Goal: Task Accomplishment & Management: Complete application form

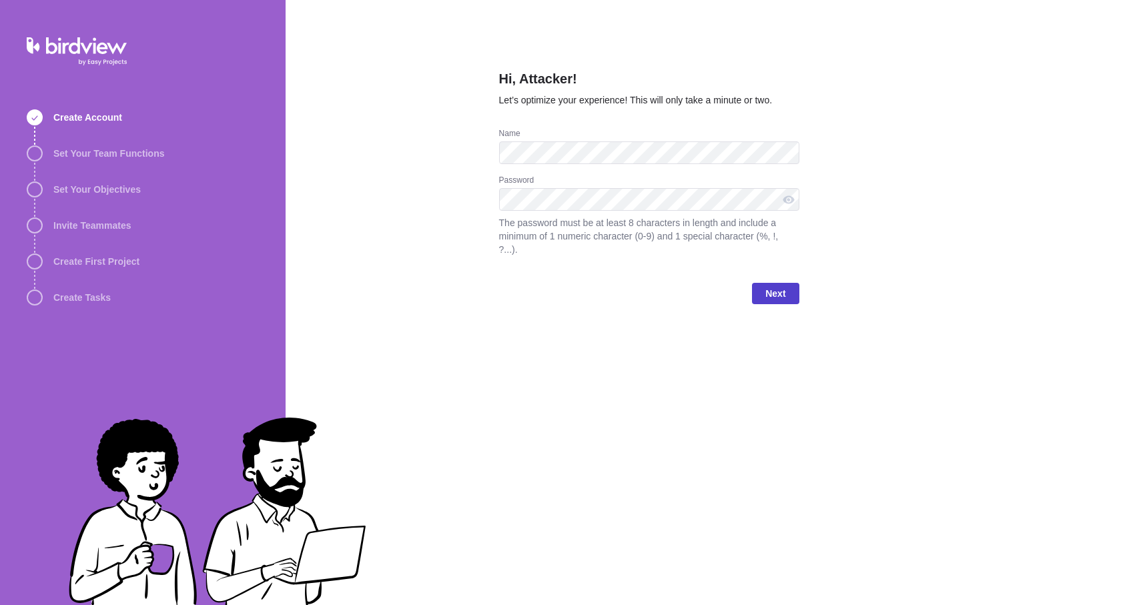
click at [789, 295] on span "Next" at bounding box center [775, 293] width 47 height 21
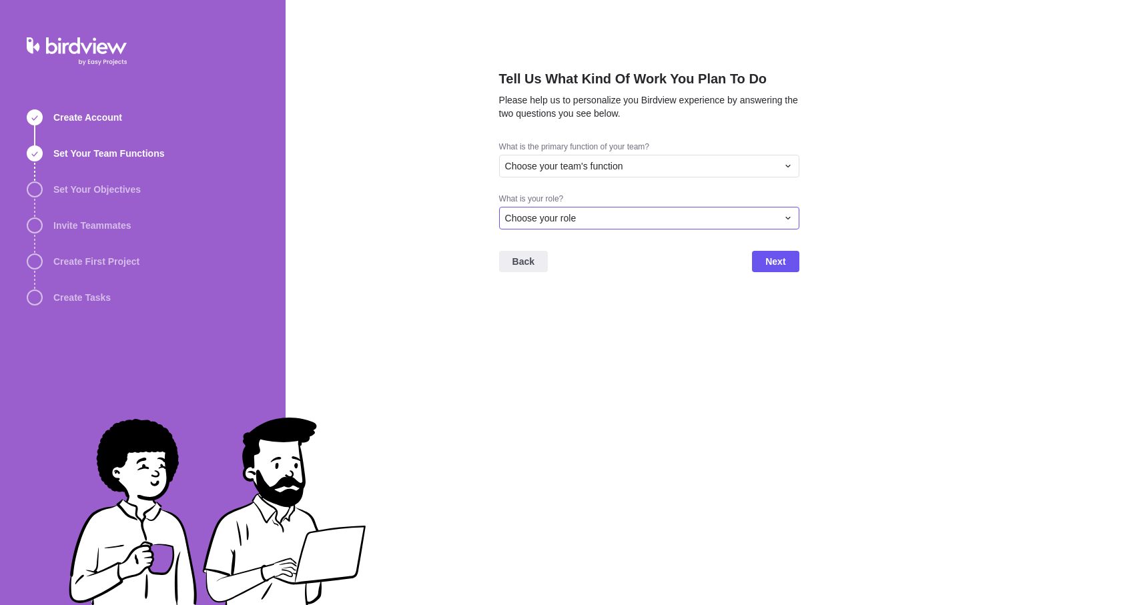
click at [623, 221] on div "Choose your role" at bounding box center [641, 218] width 272 height 13
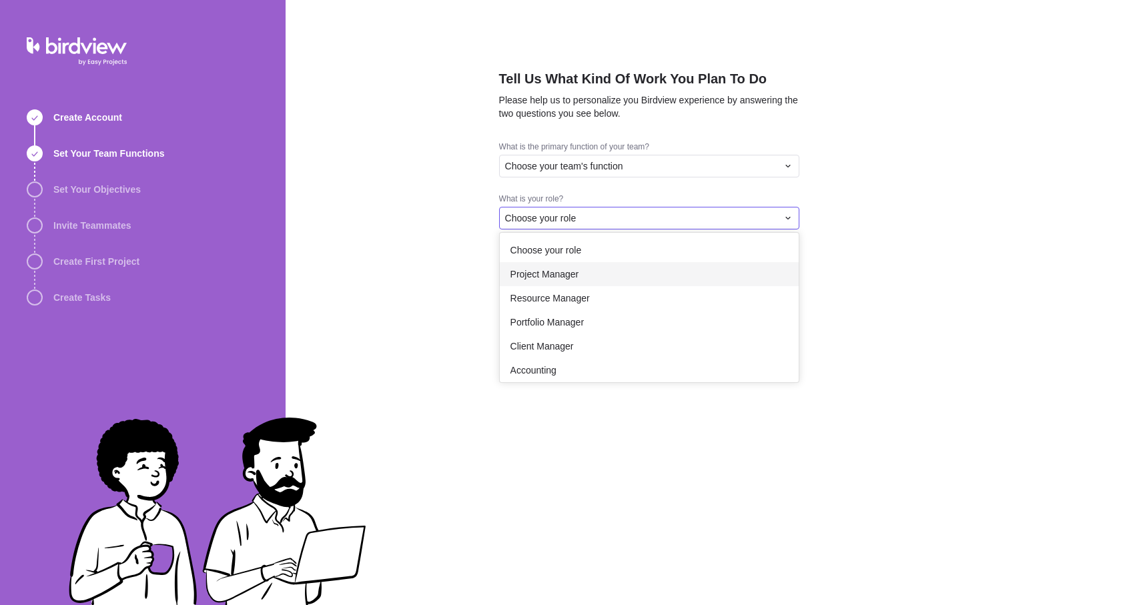
click at [619, 263] on div "Project Manager" at bounding box center [649, 274] width 299 height 24
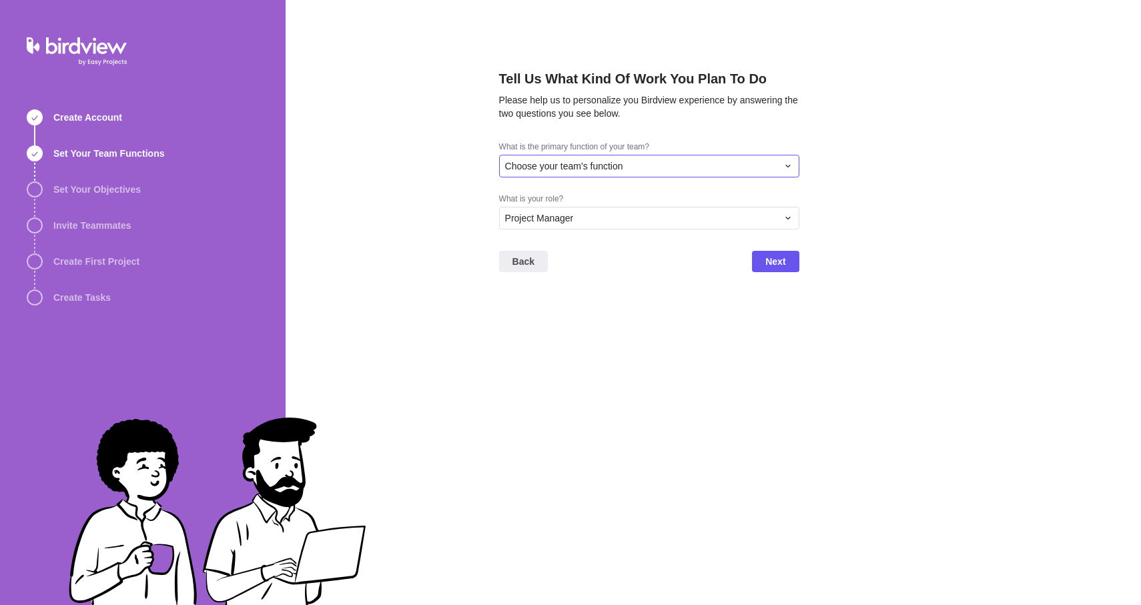
click at [621, 165] on span "Choose your team's function" at bounding box center [564, 165] width 118 height 13
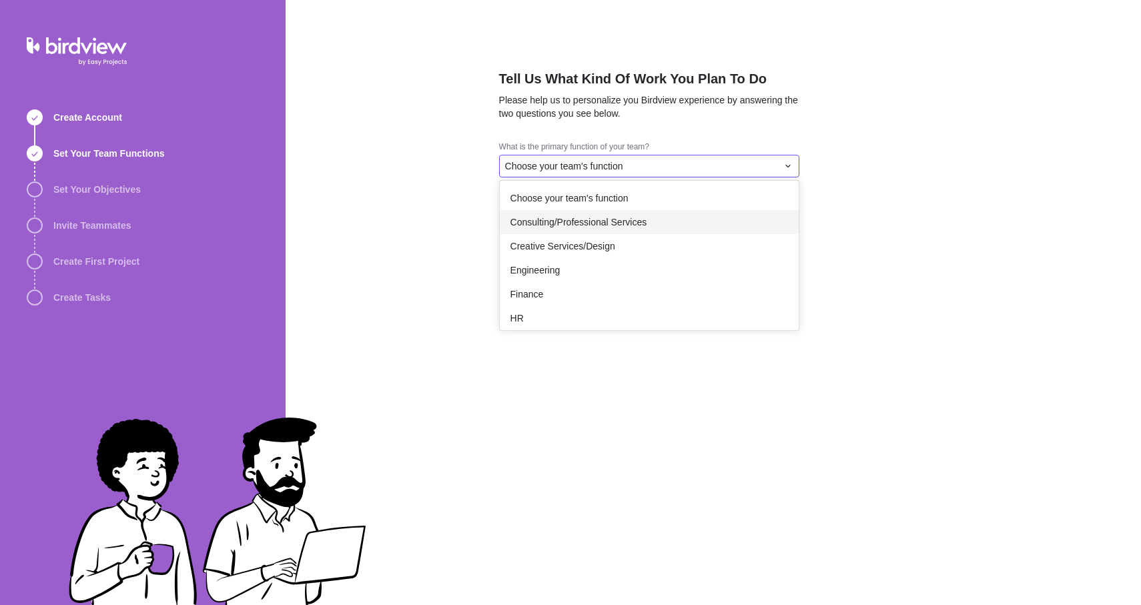
click at [606, 228] on span "Consulting/Professional Services" at bounding box center [578, 222] width 137 height 13
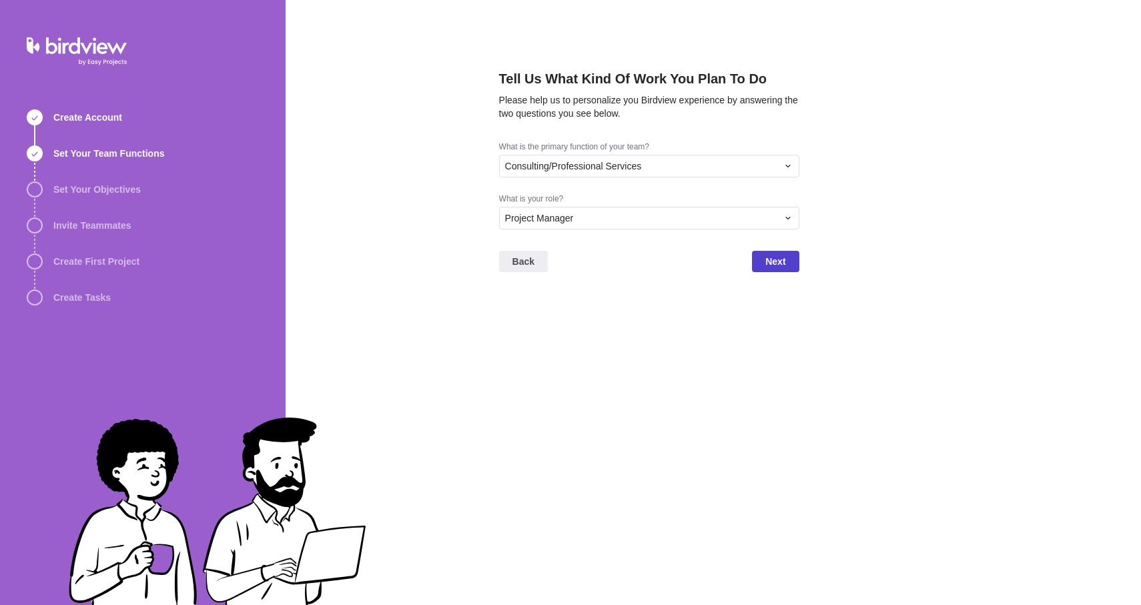
click at [785, 260] on span "Next" at bounding box center [775, 262] width 20 height 16
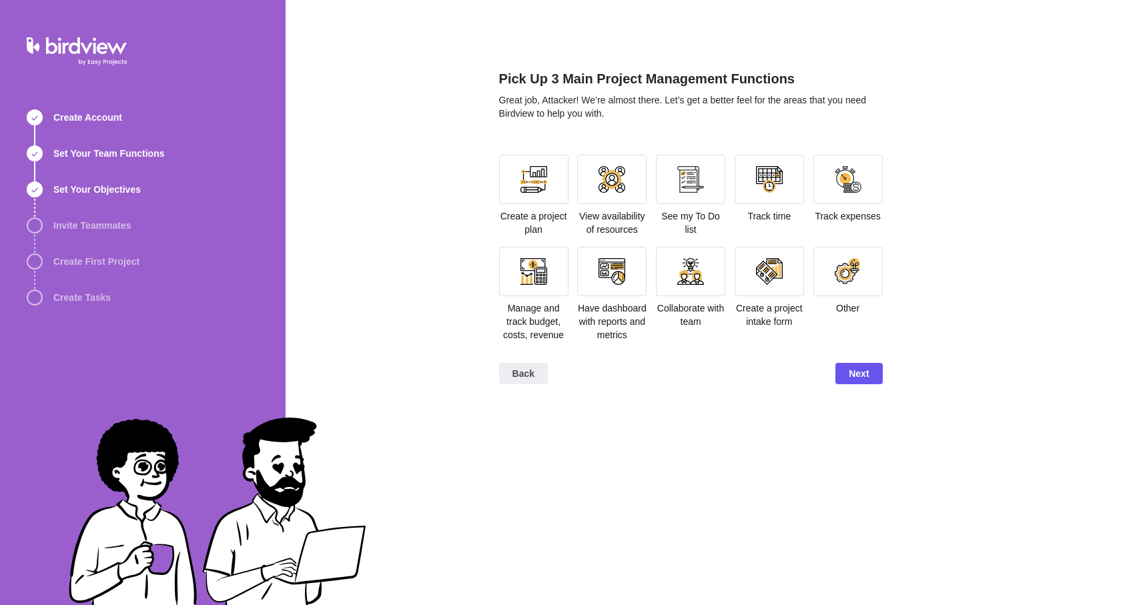
click at [539, 212] on span "Create a project plan" at bounding box center [533, 223] width 67 height 24
click at [879, 384] on span "Next" at bounding box center [858, 373] width 47 height 21
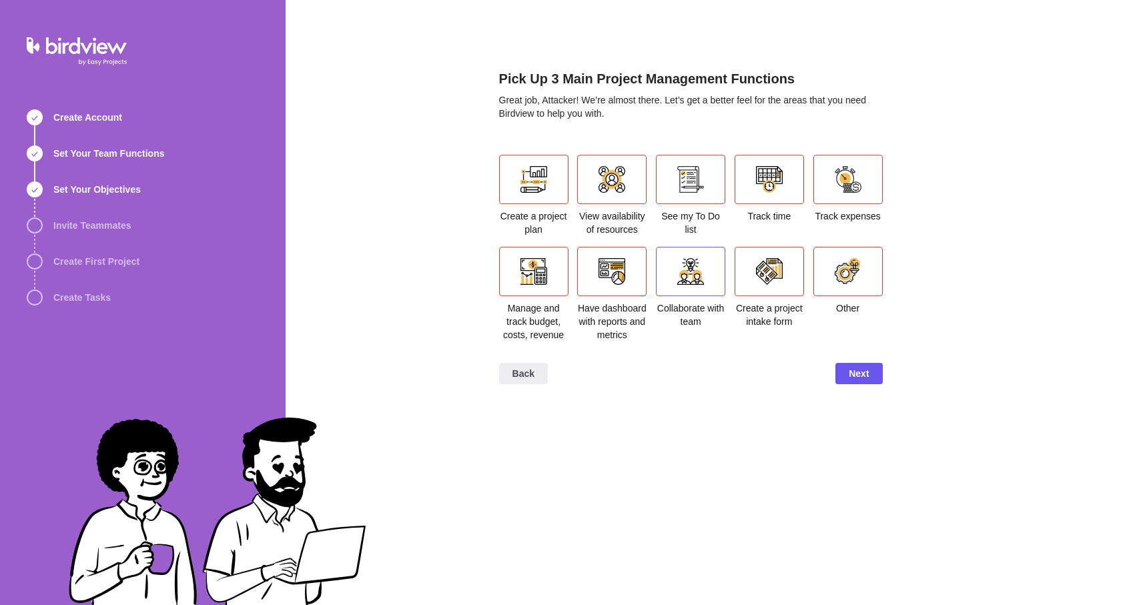
click at [715, 278] on div at bounding box center [690, 271] width 69 height 49
click at [884, 386] on div "Pick Up 3 Main Project Management Functions Great job, Attacker! We’re almost t…" at bounding box center [714, 302] width 856 height 605
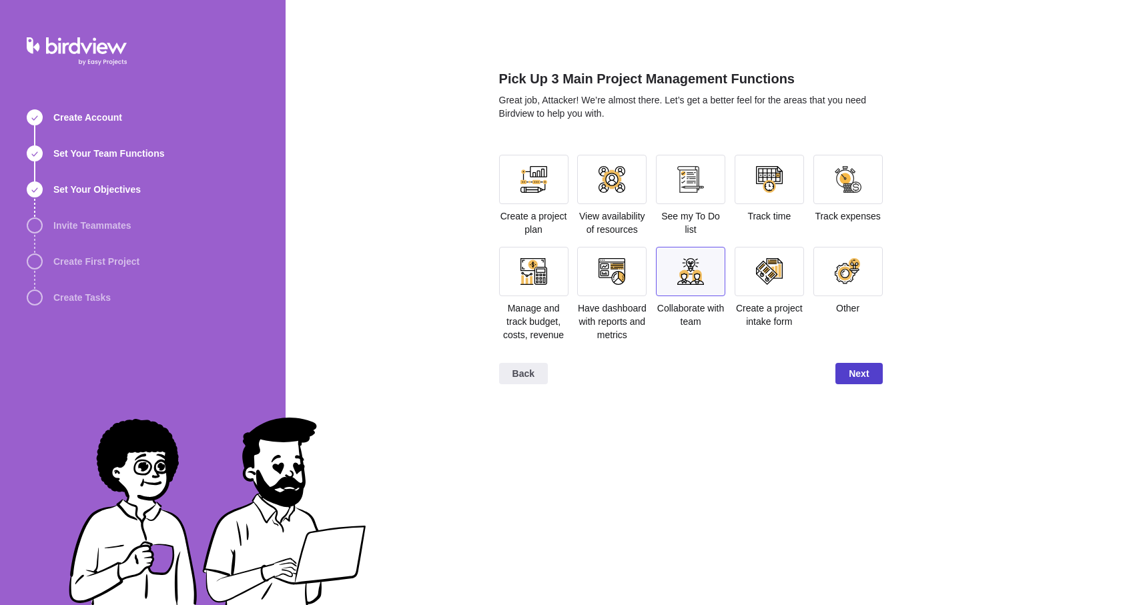
click at [850, 382] on span "Next" at bounding box center [859, 374] width 20 height 16
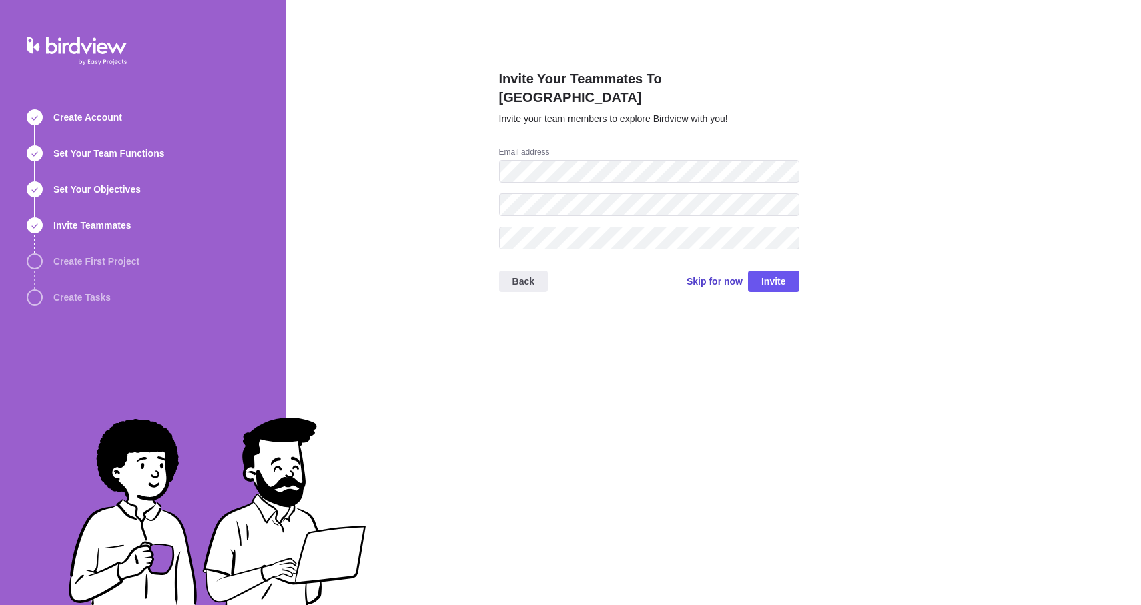
click at [718, 275] on span "Skip for now" at bounding box center [715, 281] width 56 height 13
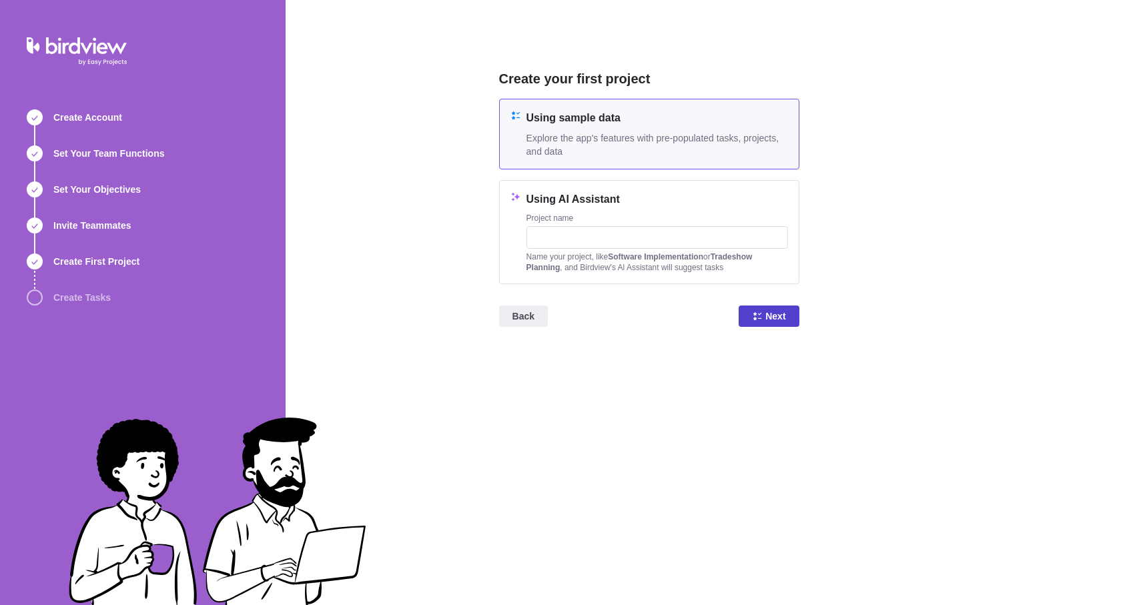
click at [747, 307] on span "Next" at bounding box center [769, 316] width 60 height 21
